Goal: Transaction & Acquisition: Purchase product/service

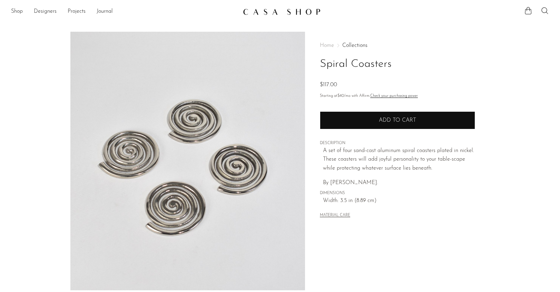
click at [369, 124] on button "Add to cart" at bounding box center [397, 120] width 155 height 18
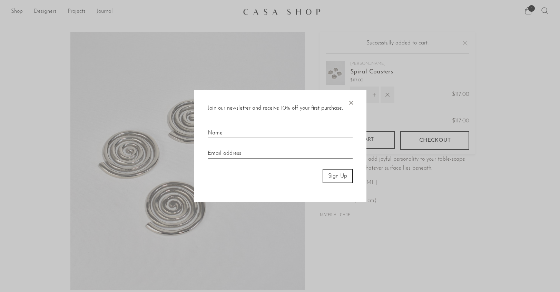
click at [350, 101] on span "×" at bounding box center [350, 101] width 7 height 22
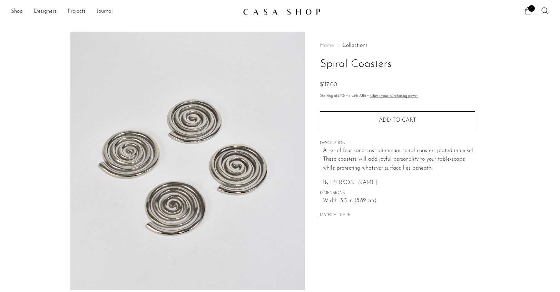
click at [528, 8] on span "1" at bounding box center [531, 8] width 7 height 7
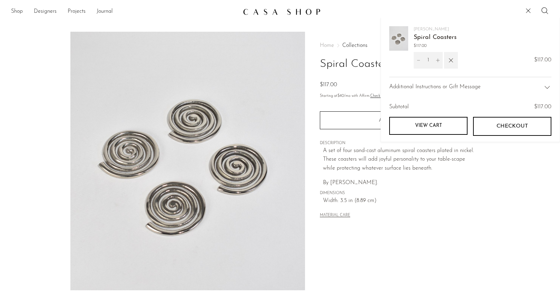
click at [502, 124] on span "Checkout" at bounding box center [511, 126] width 31 height 7
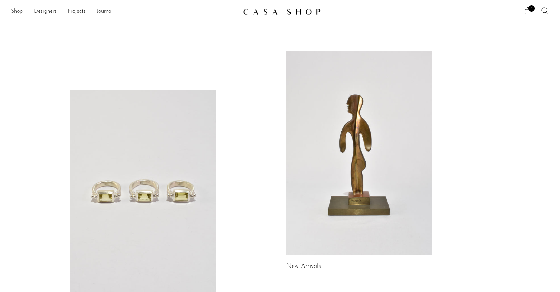
click at [19, 13] on link "Shop" at bounding box center [17, 11] width 12 height 9
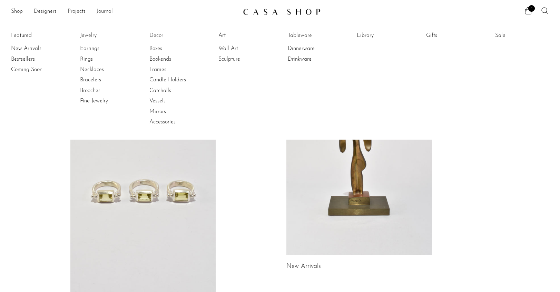
click at [225, 47] on link "Wall Art" at bounding box center [244, 49] width 52 height 8
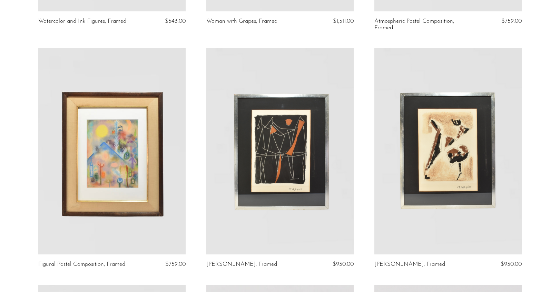
scroll to position [126, 0]
